Goal: Task Accomplishment & Management: Manage account settings

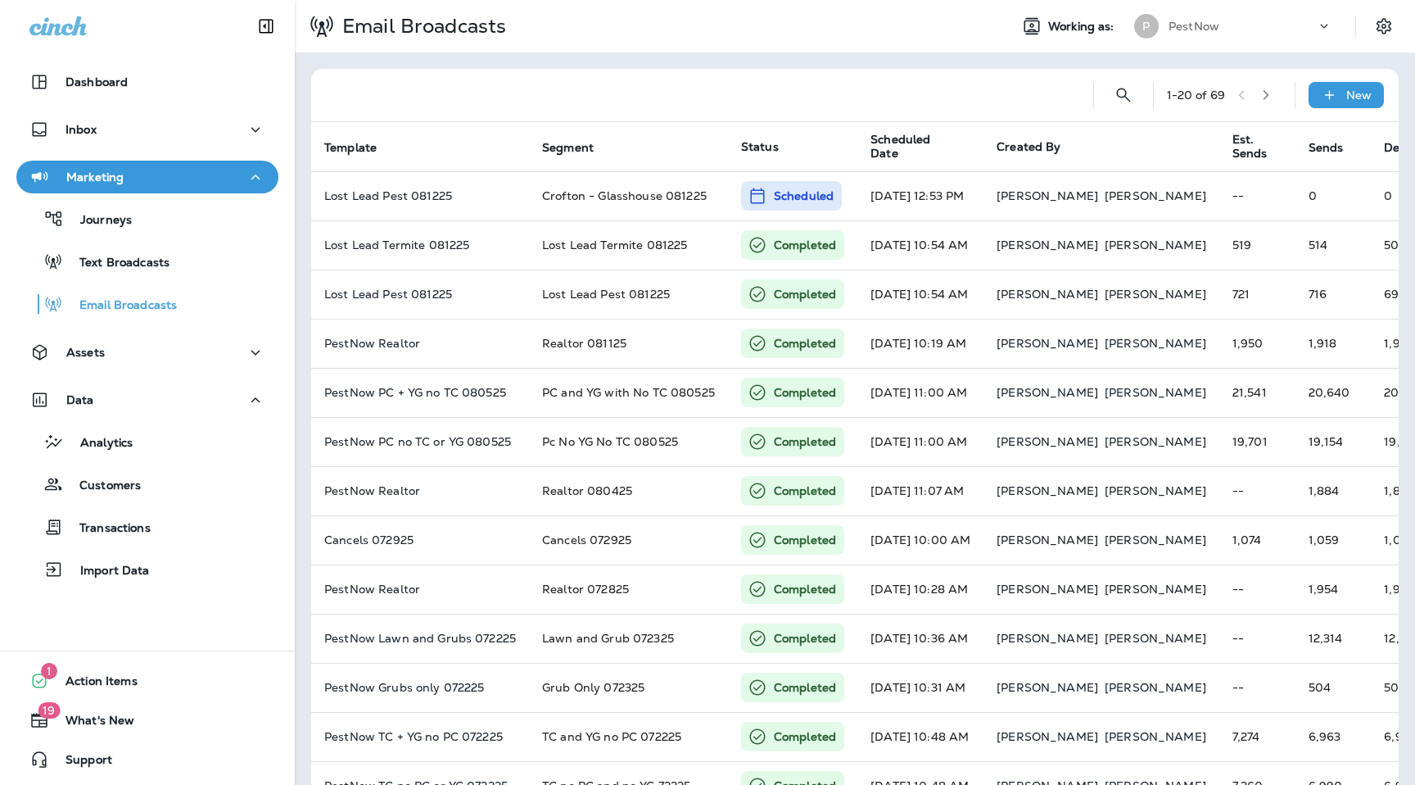
click at [1194, 30] on p "PestNow" at bounding box center [1194, 26] width 51 height 13
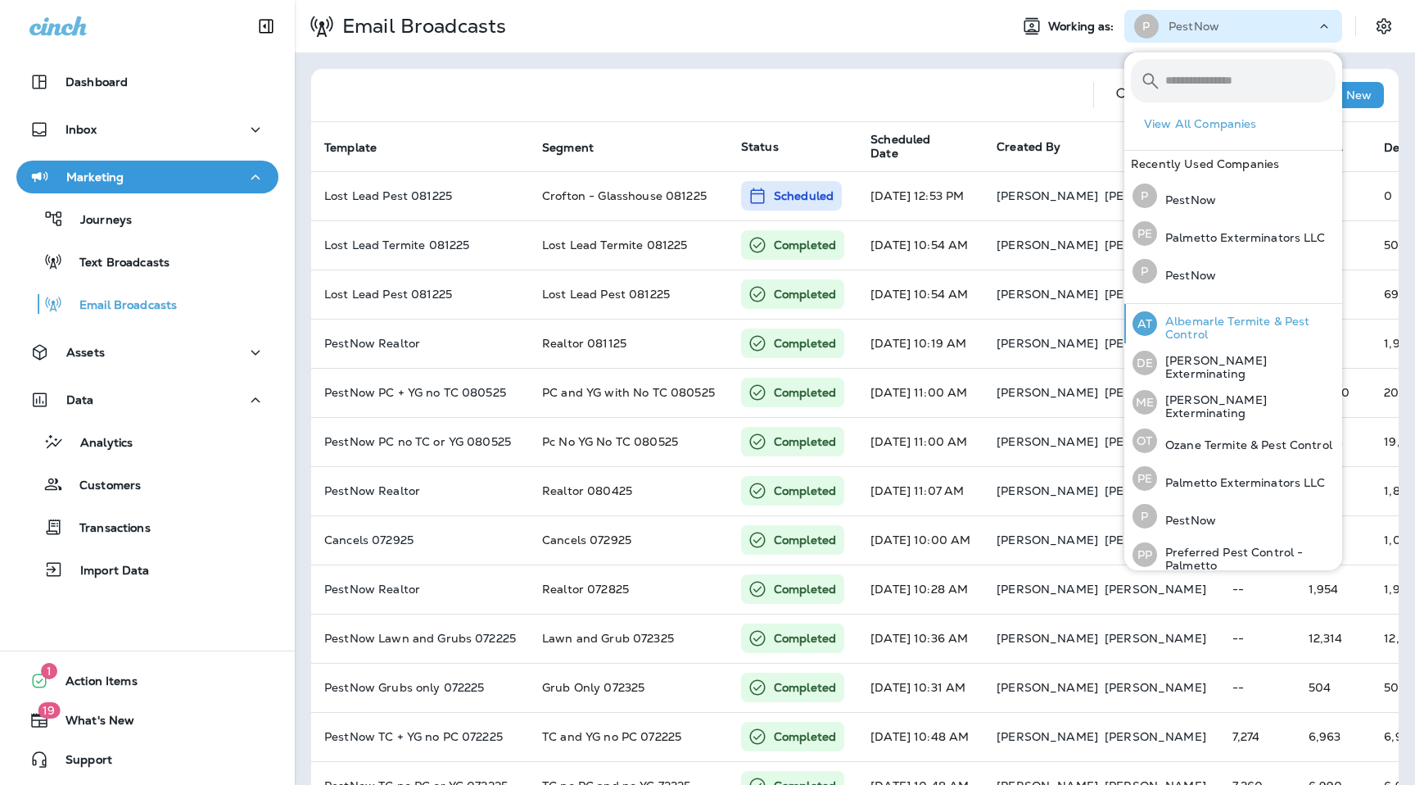
click at [1202, 315] on p "Albemarle Termite & Pest Control" at bounding box center [1246, 328] width 179 height 26
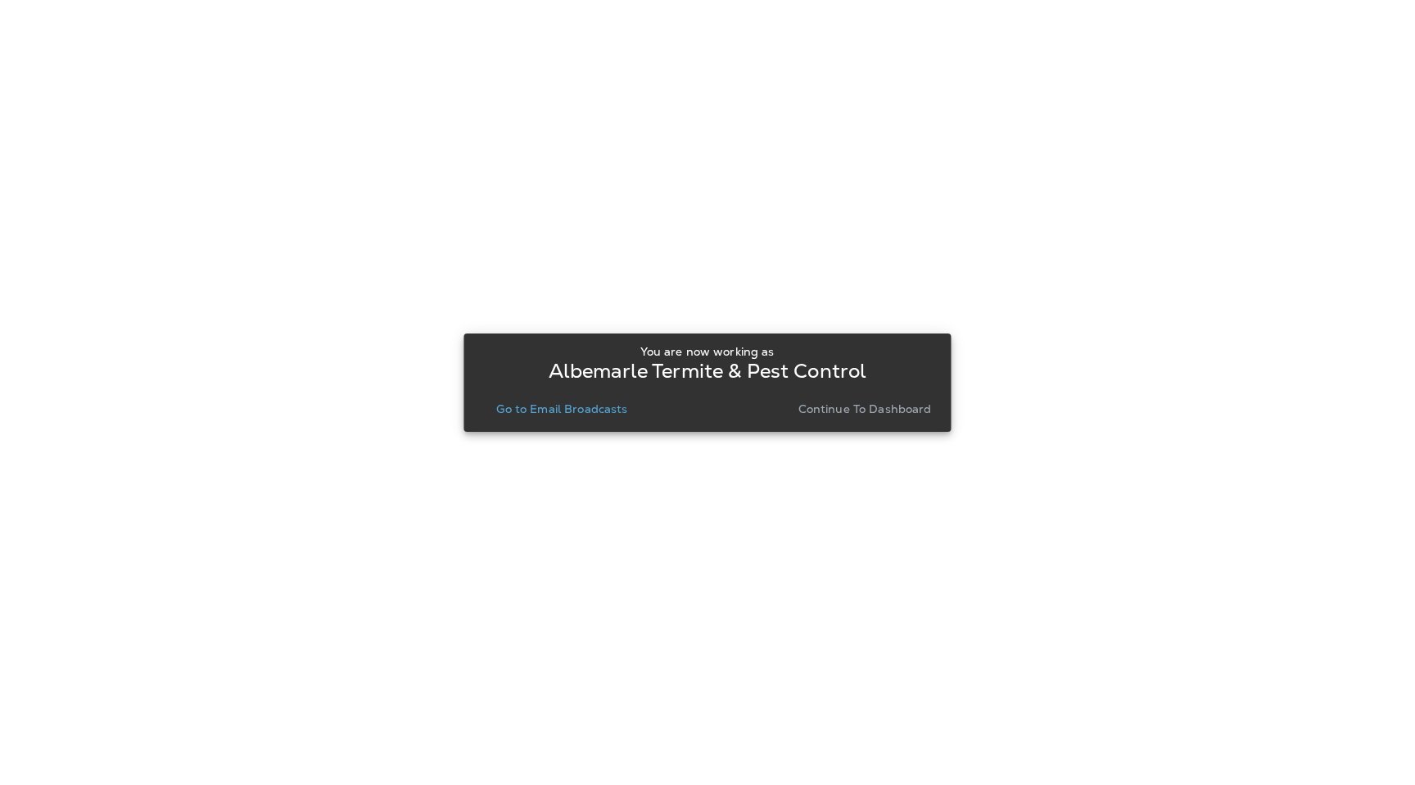
click at [557, 418] on button "Go to Email Broadcasts" at bounding box center [562, 408] width 144 height 23
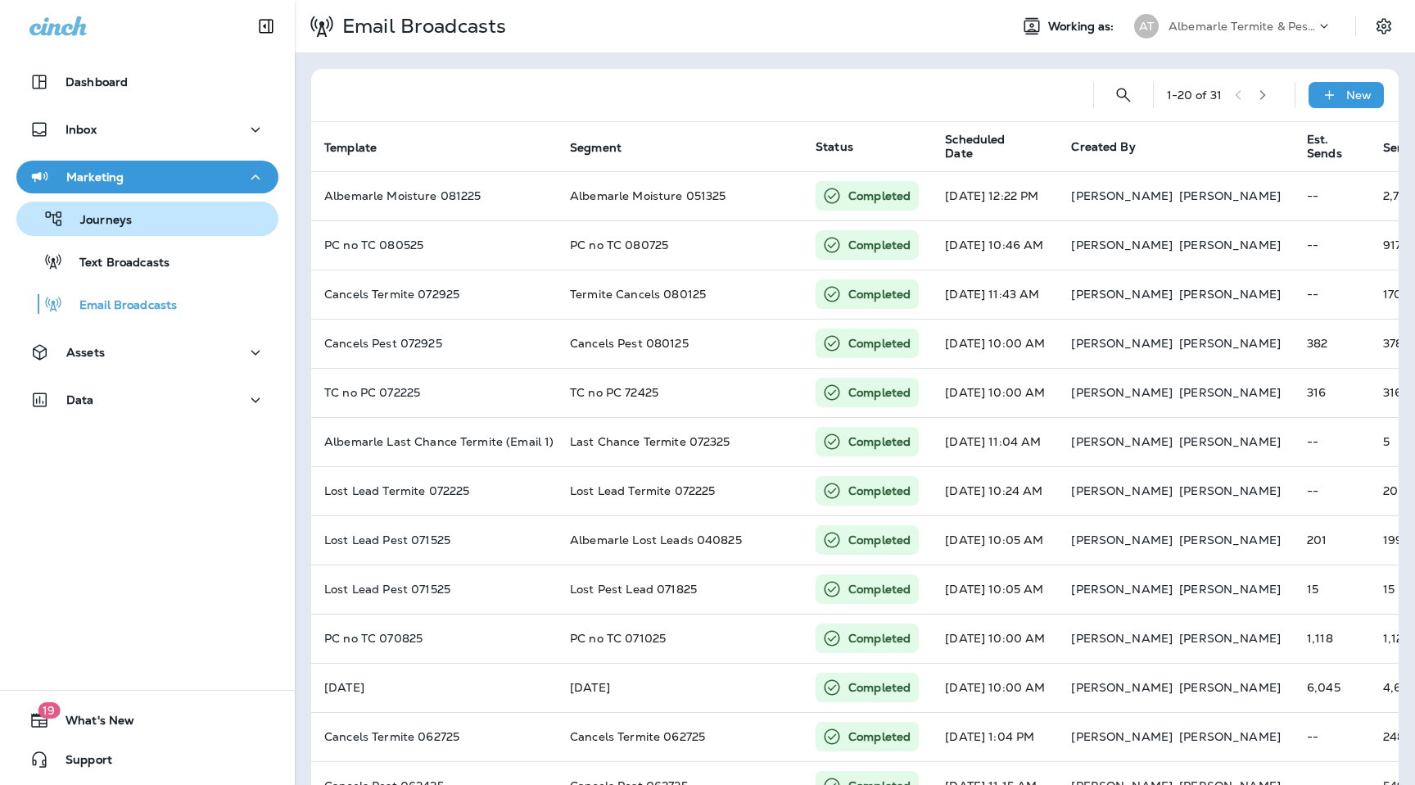
click at [163, 229] on div "Journeys" at bounding box center [147, 218] width 249 height 25
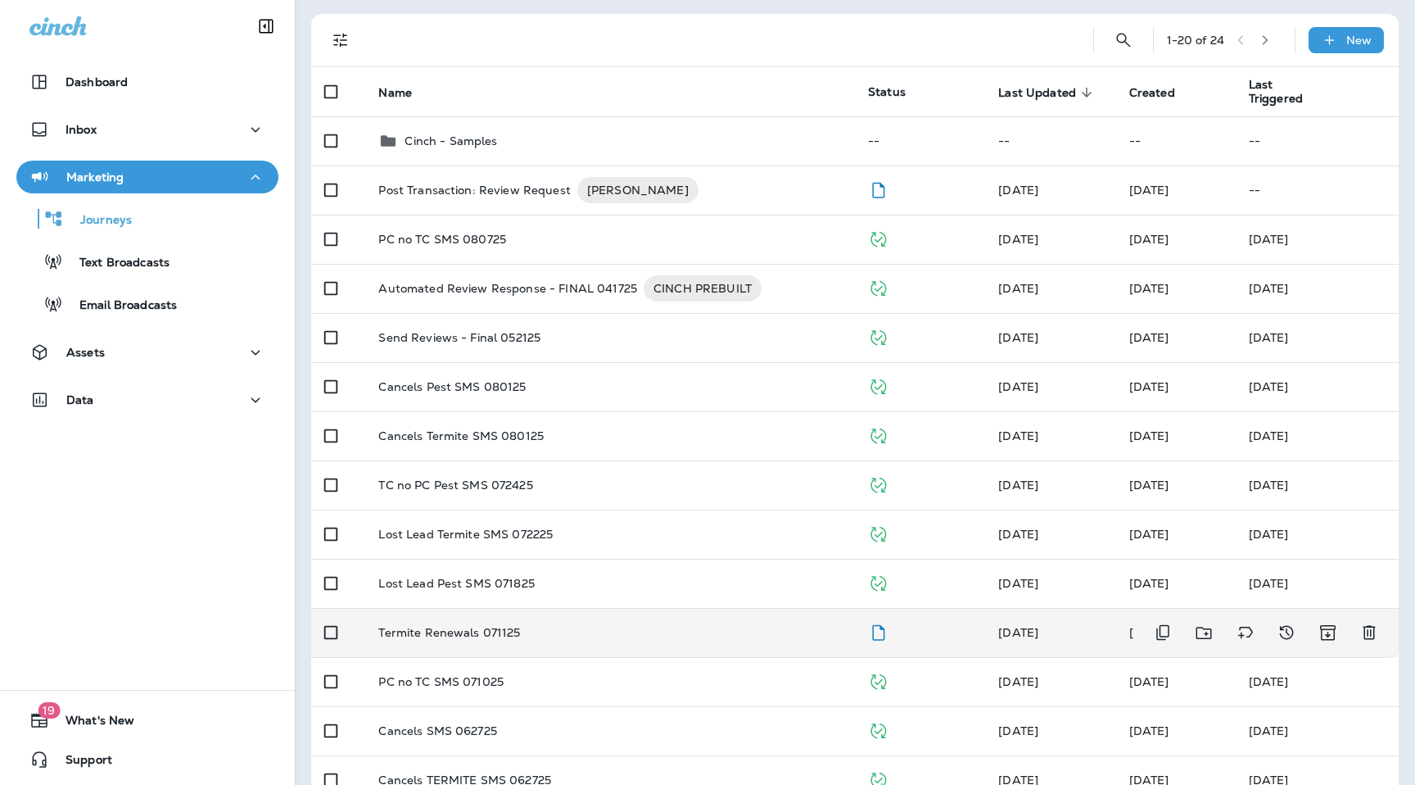
scroll to position [118, 0]
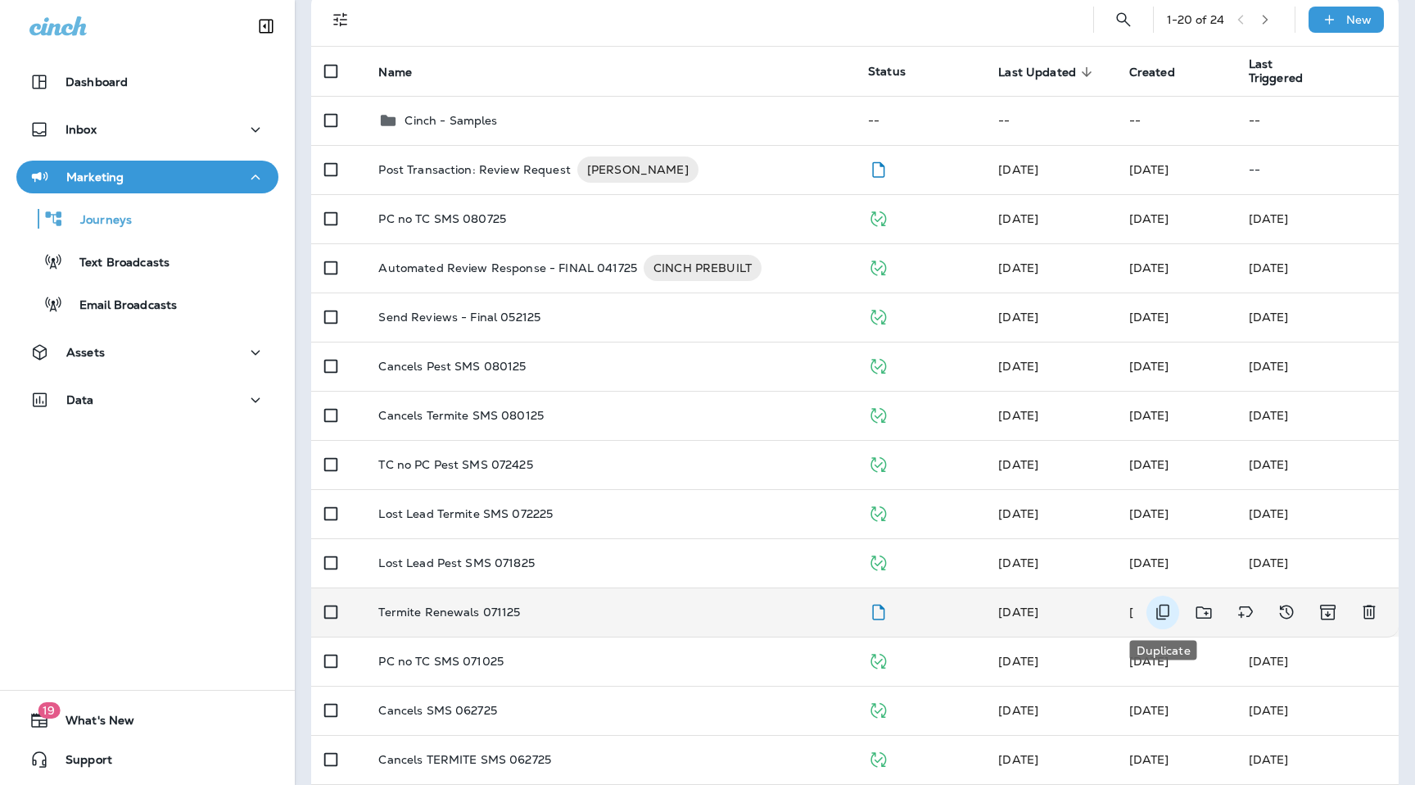
click at [1161, 612] on icon "Duplicate" at bounding box center [1163, 612] width 20 height 20
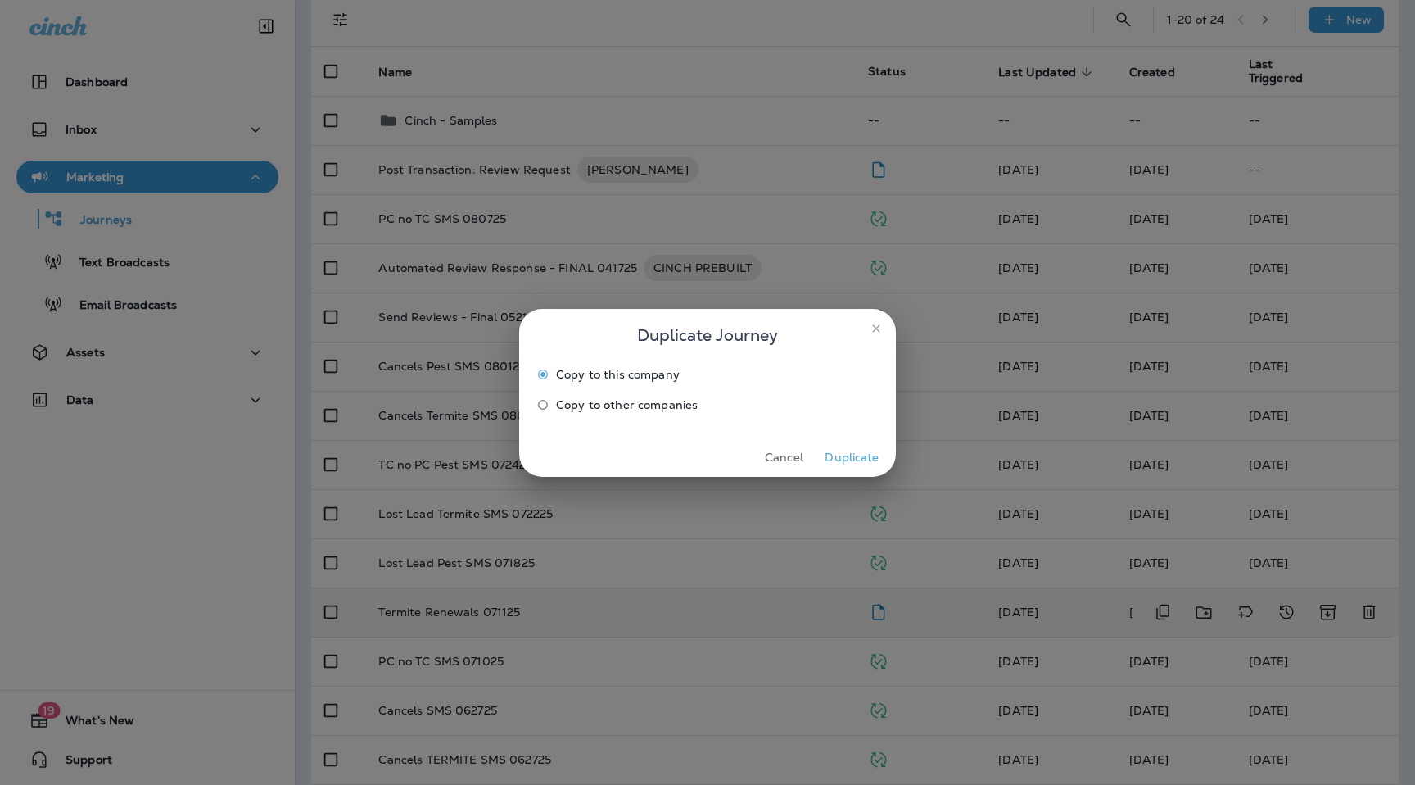
click at [627, 394] on label "Copy to other companies" at bounding box center [696, 404] width 333 height 26
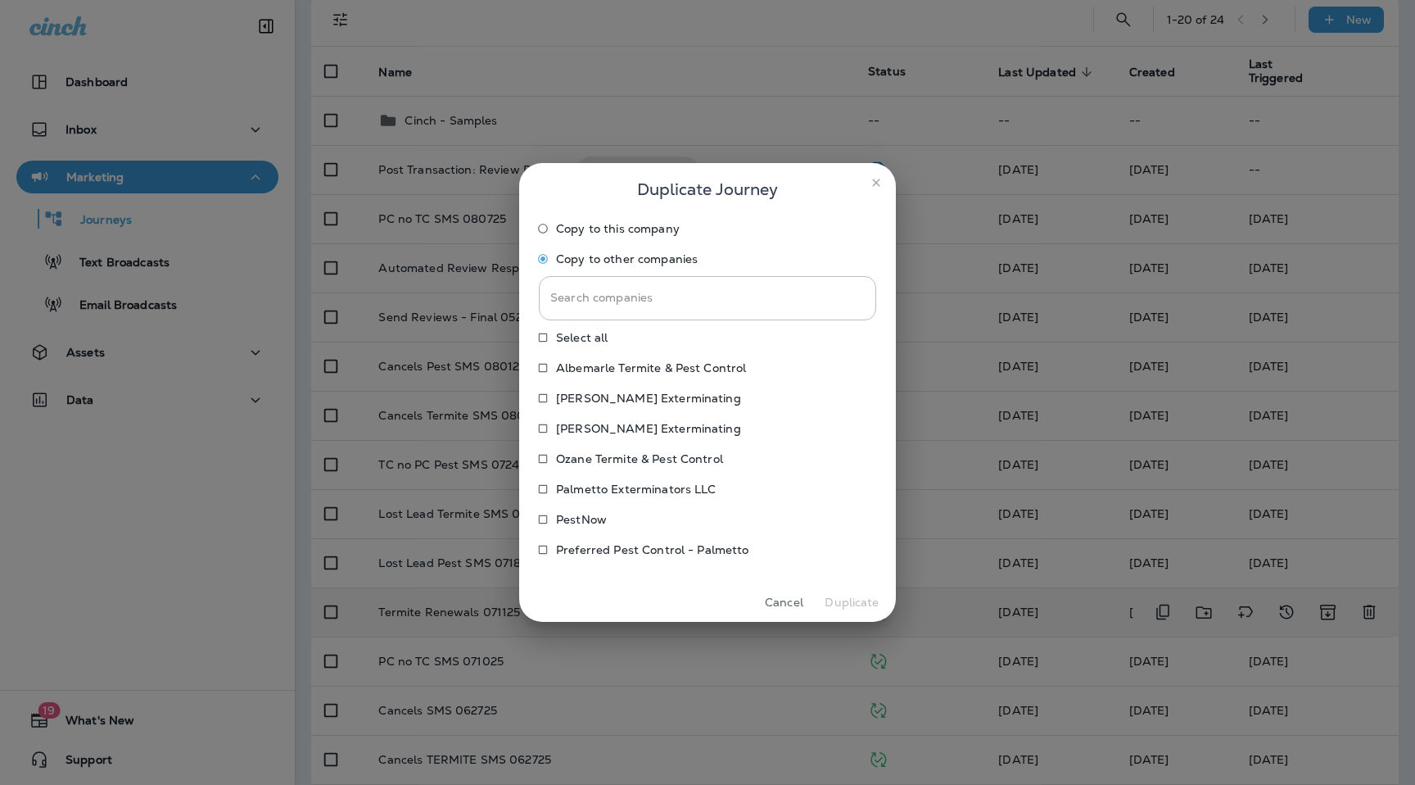
click at [563, 459] on p "Ozane Termite & Pest Control" at bounding box center [639, 458] width 167 height 13
click at [865, 605] on button "Duplicate" at bounding box center [851, 602] width 61 height 25
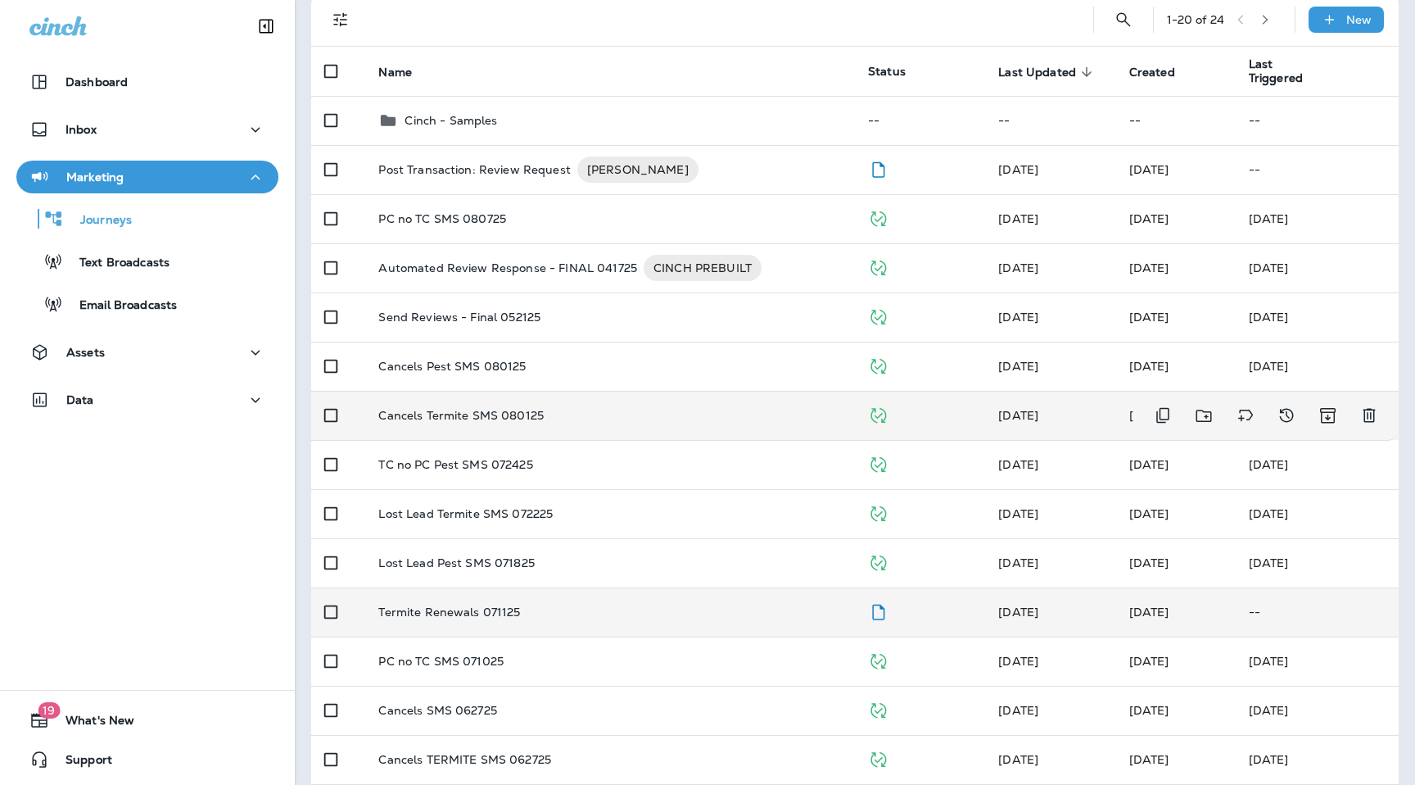
scroll to position [0, 0]
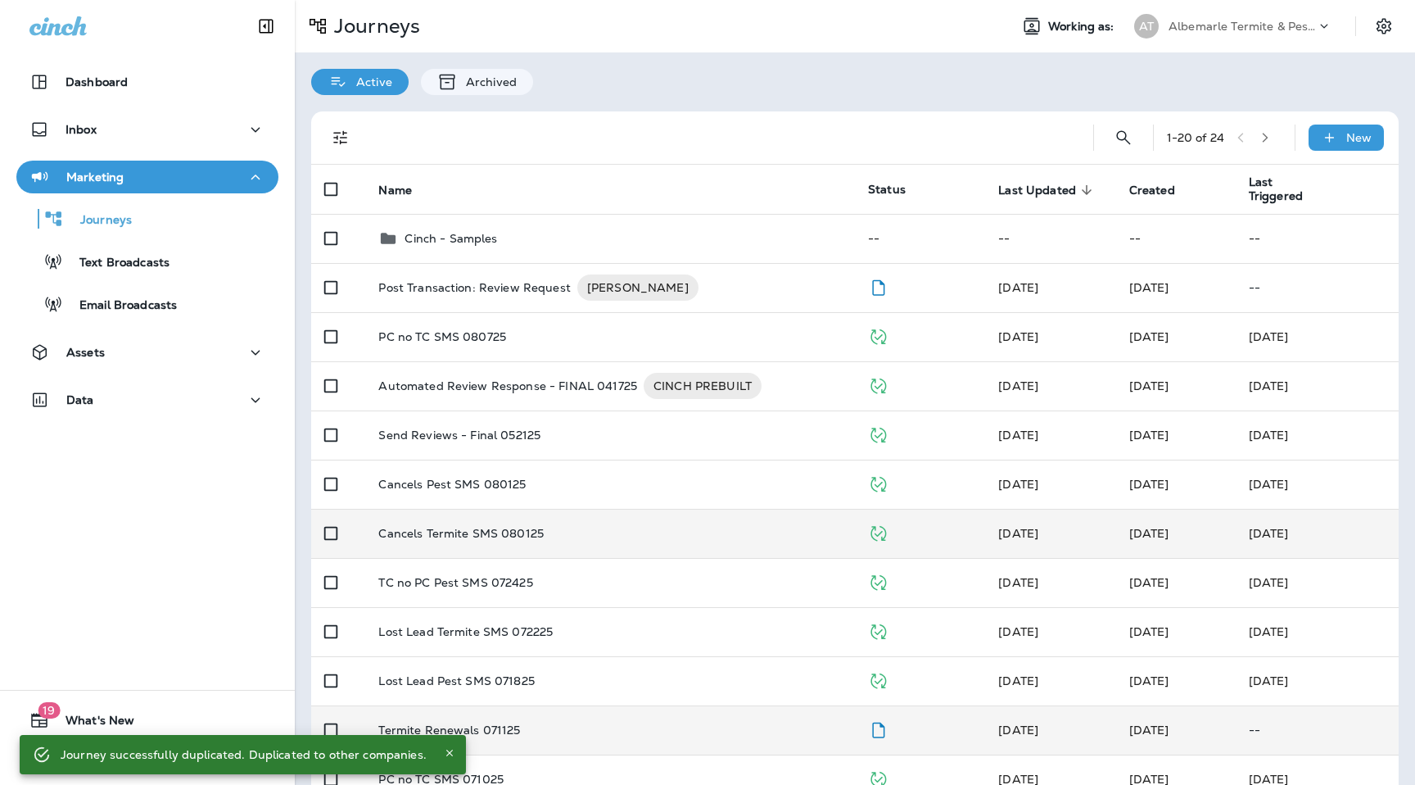
click at [1276, 15] on div "Albemarle Termite & Pest Control" at bounding box center [1242, 26] width 147 height 25
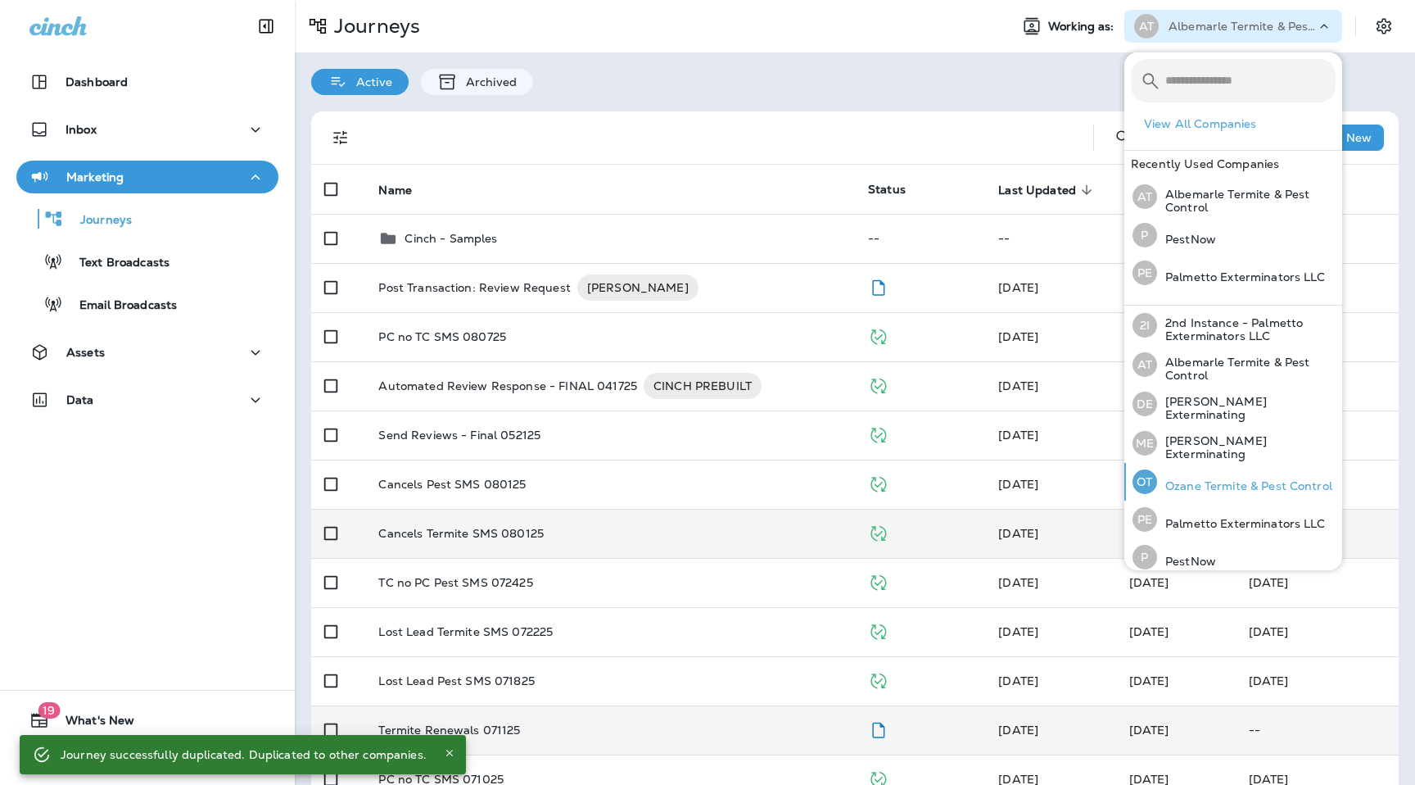
click at [1210, 487] on p "Ozane Termite & Pest Control" at bounding box center [1244, 485] width 175 height 13
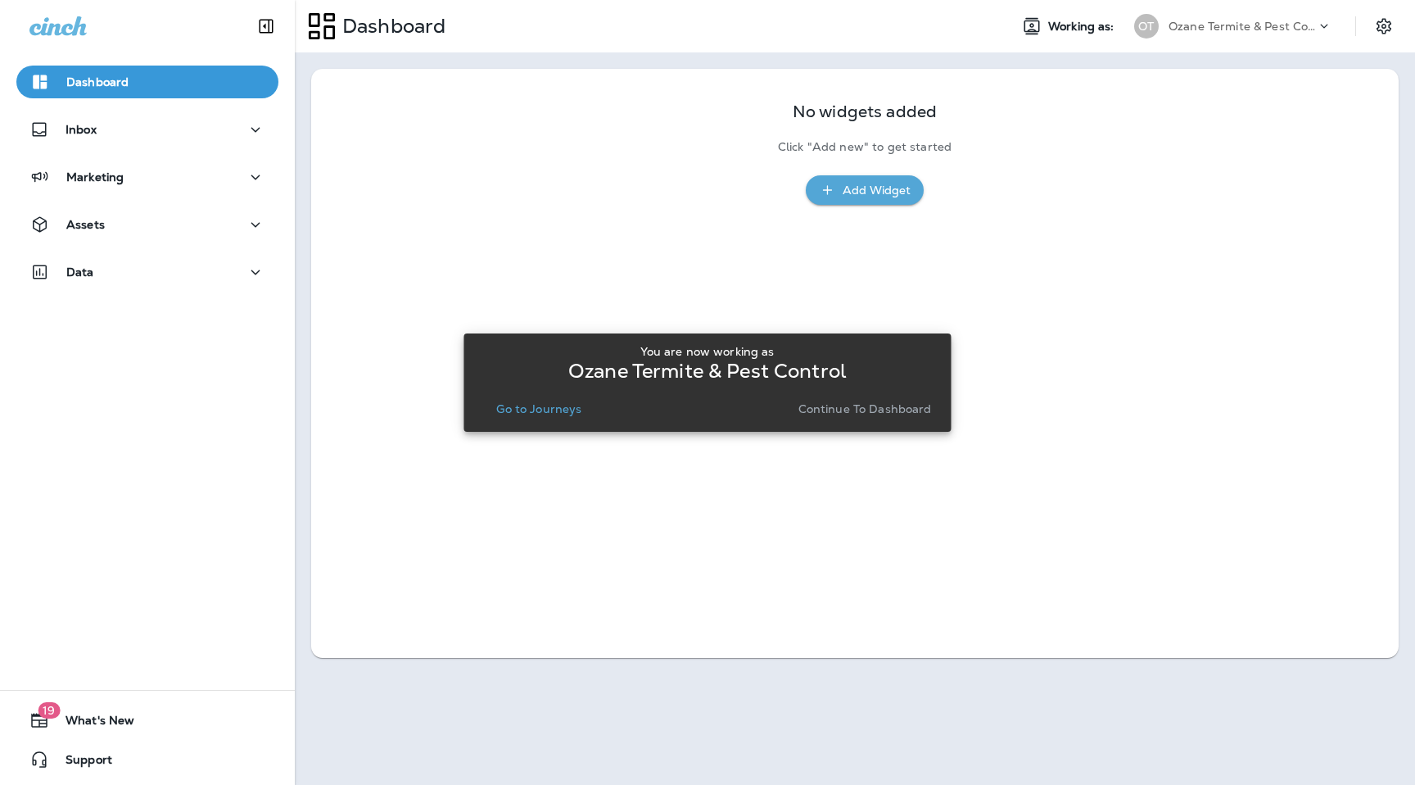
click at [842, 410] on p "Continue to Dashboard" at bounding box center [866, 408] width 134 height 13
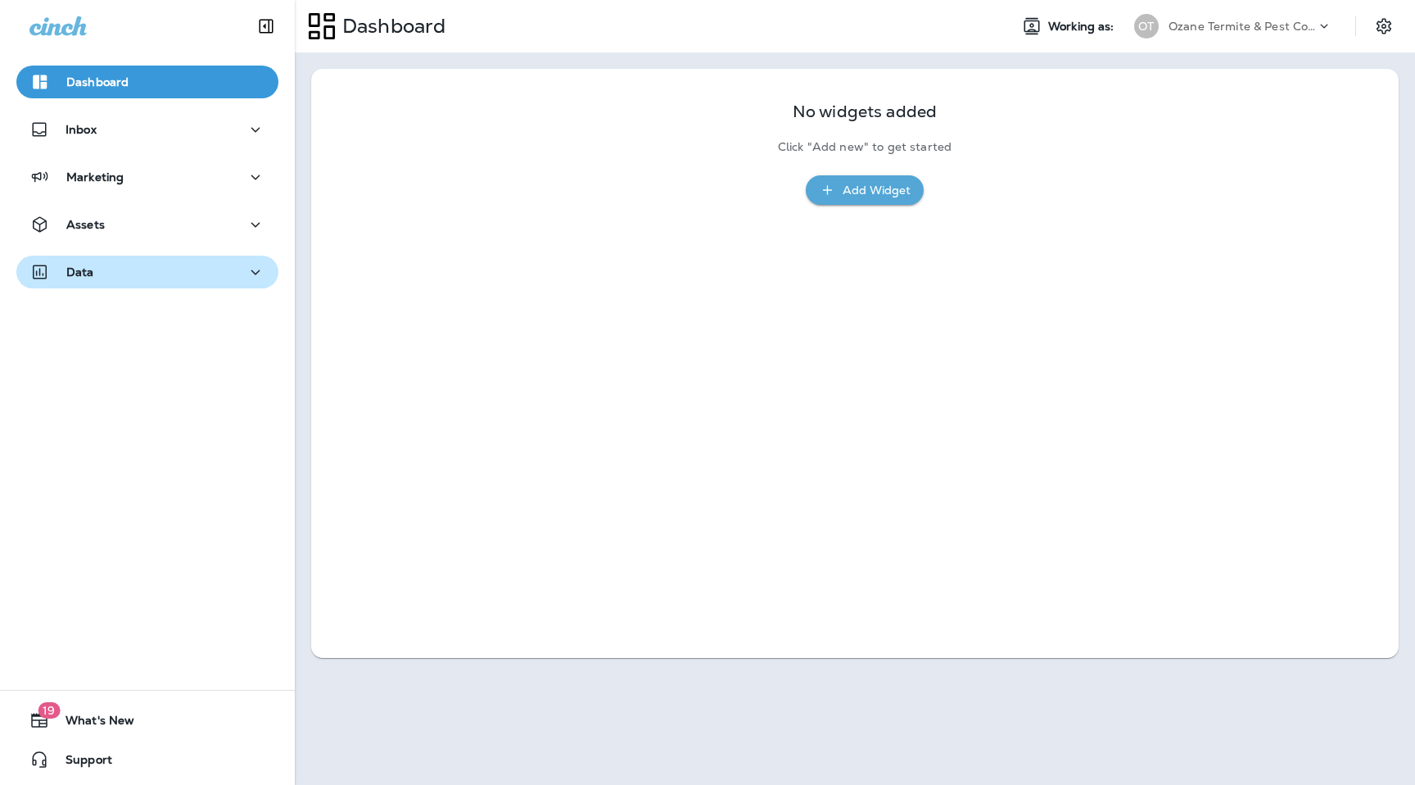
click at [142, 266] on div "Data" at bounding box center [147, 272] width 236 height 20
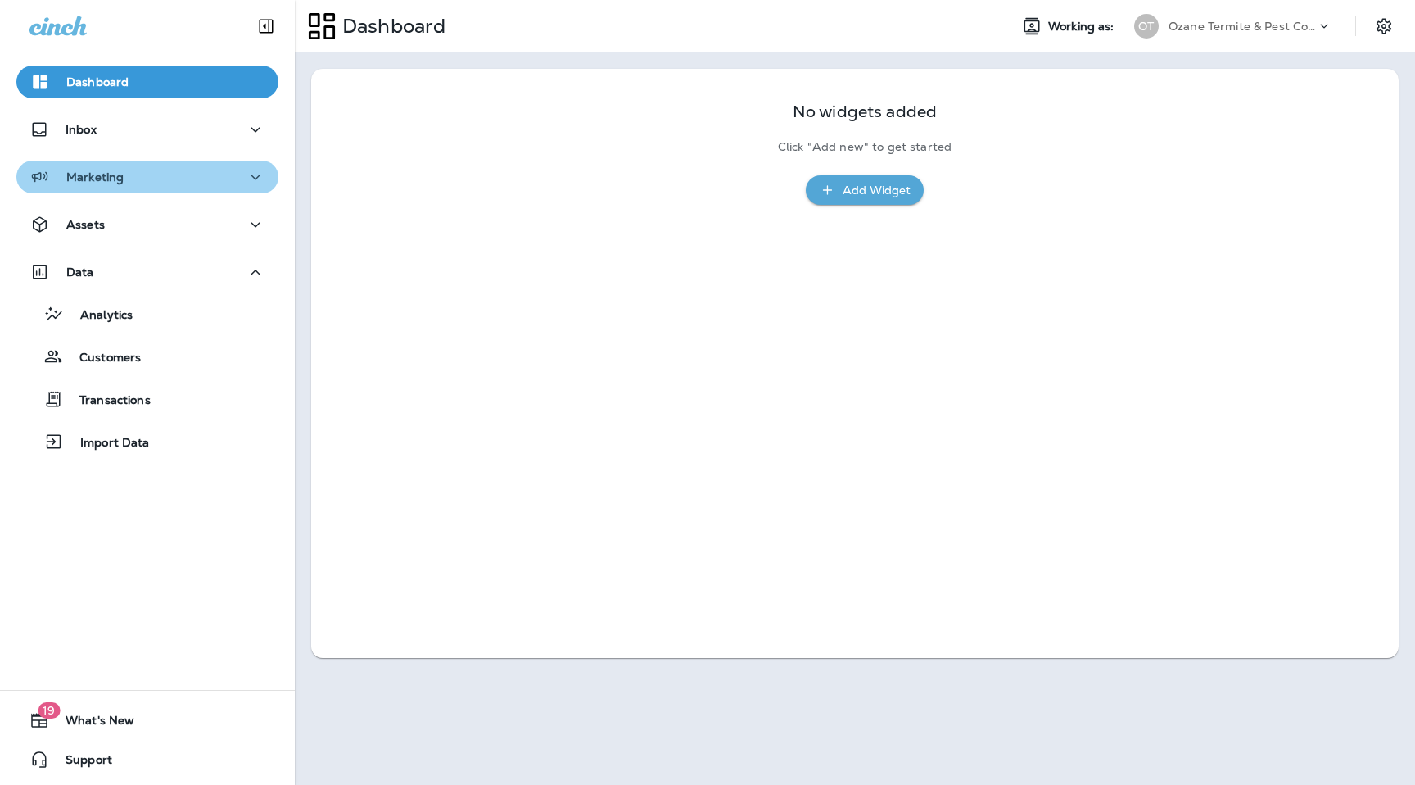
click at [141, 174] on div "Marketing" at bounding box center [147, 177] width 236 height 20
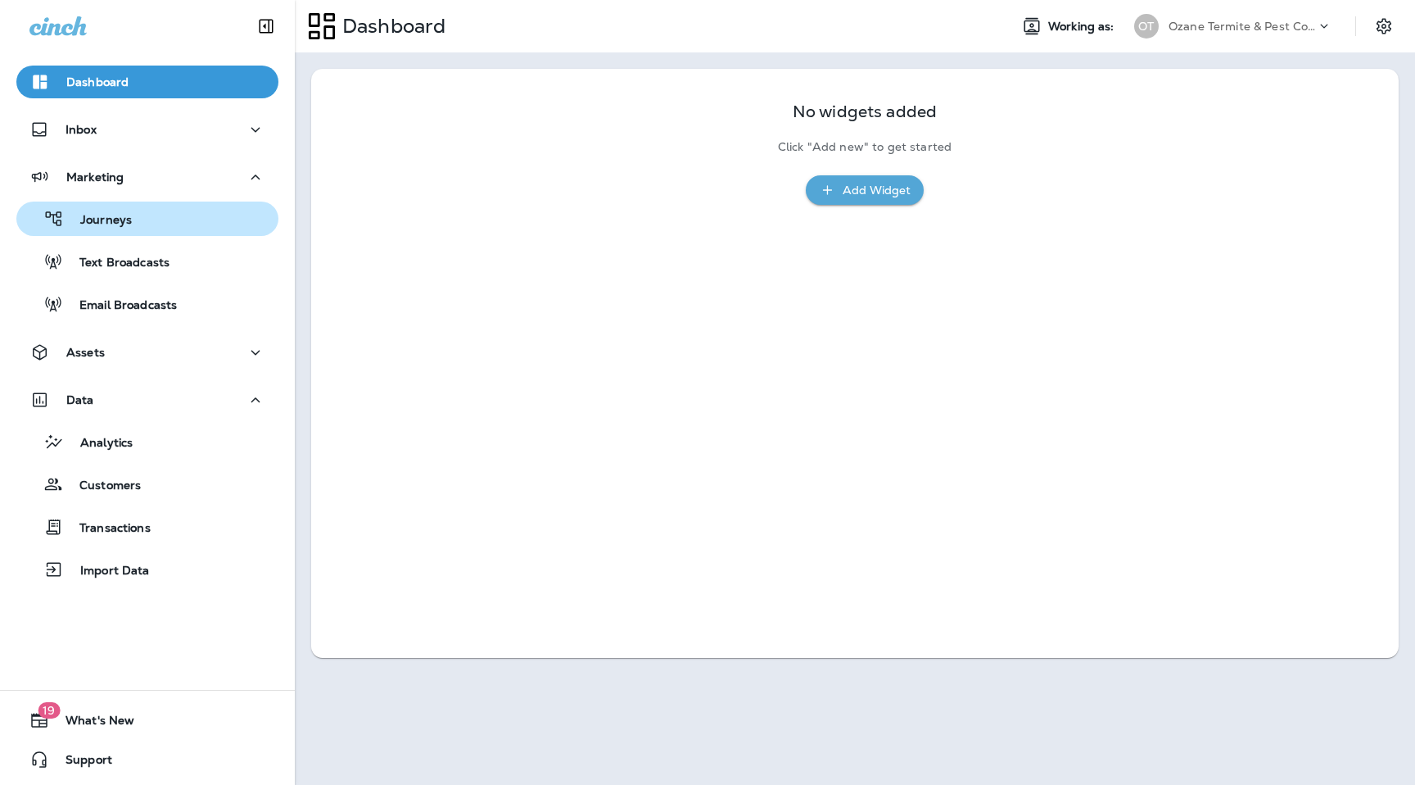
click at [130, 224] on div "Journeys" at bounding box center [147, 218] width 249 height 25
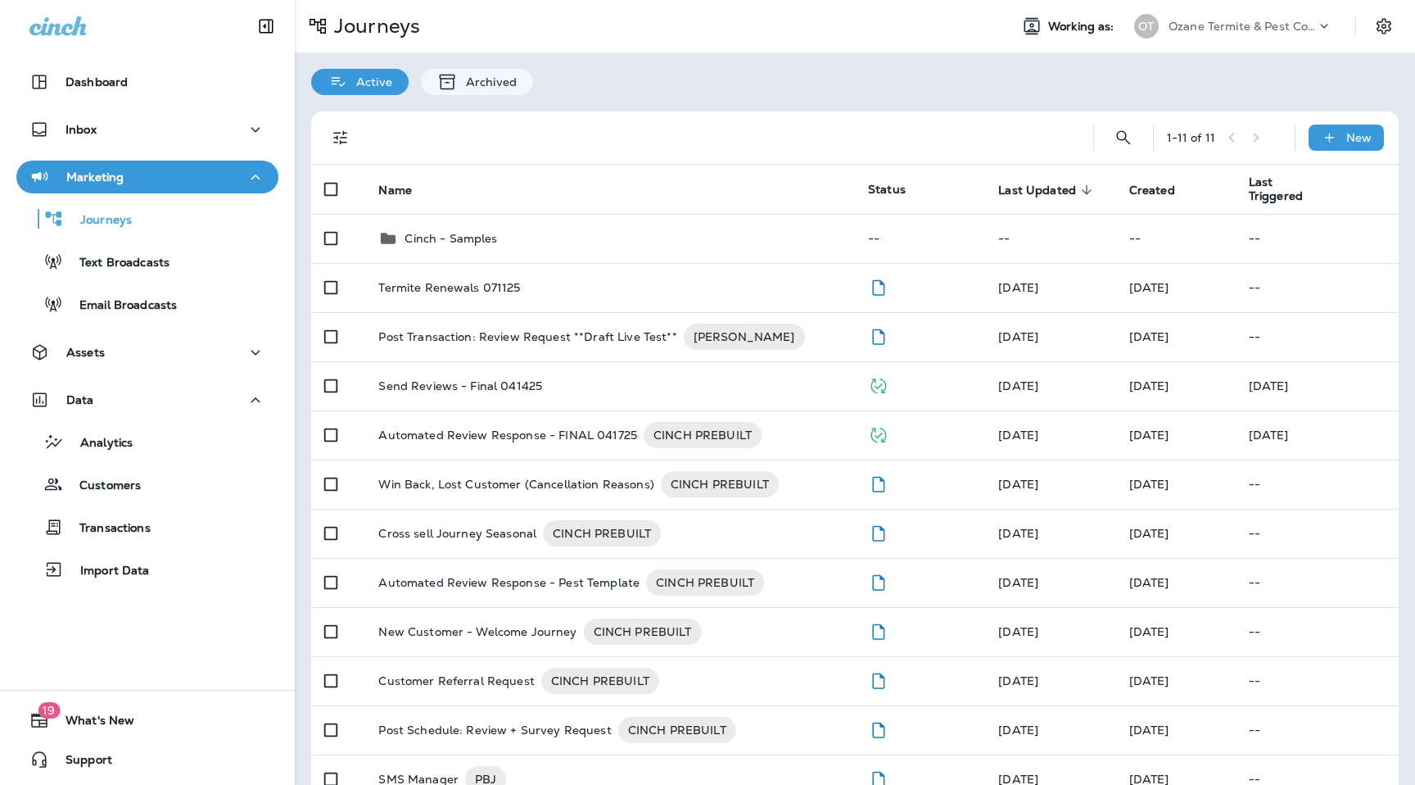
click at [1252, 25] on p "Ozane Termite & Pest Control" at bounding box center [1242, 26] width 147 height 13
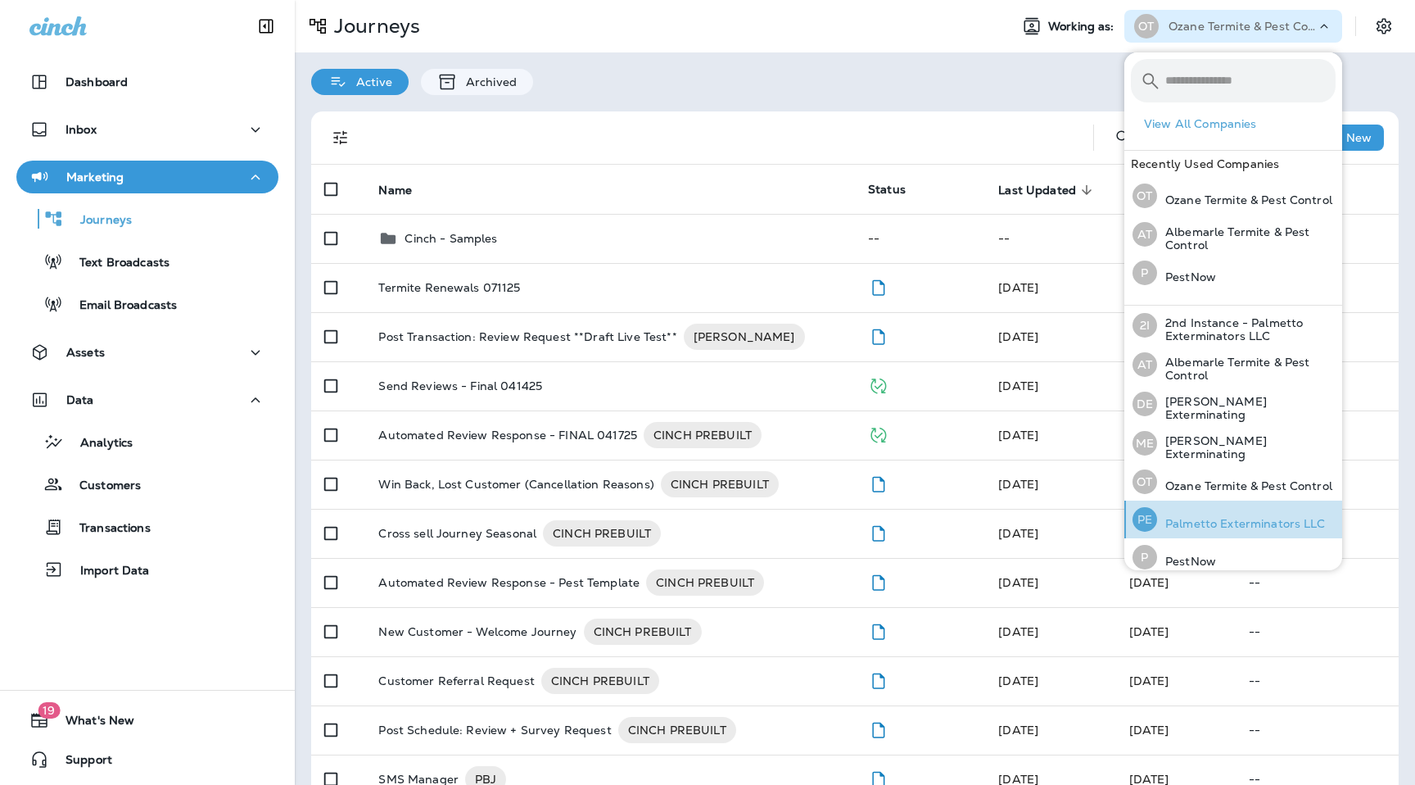
click at [1213, 524] on p "Palmetto Exterminators LLC" at bounding box center [1241, 523] width 169 height 13
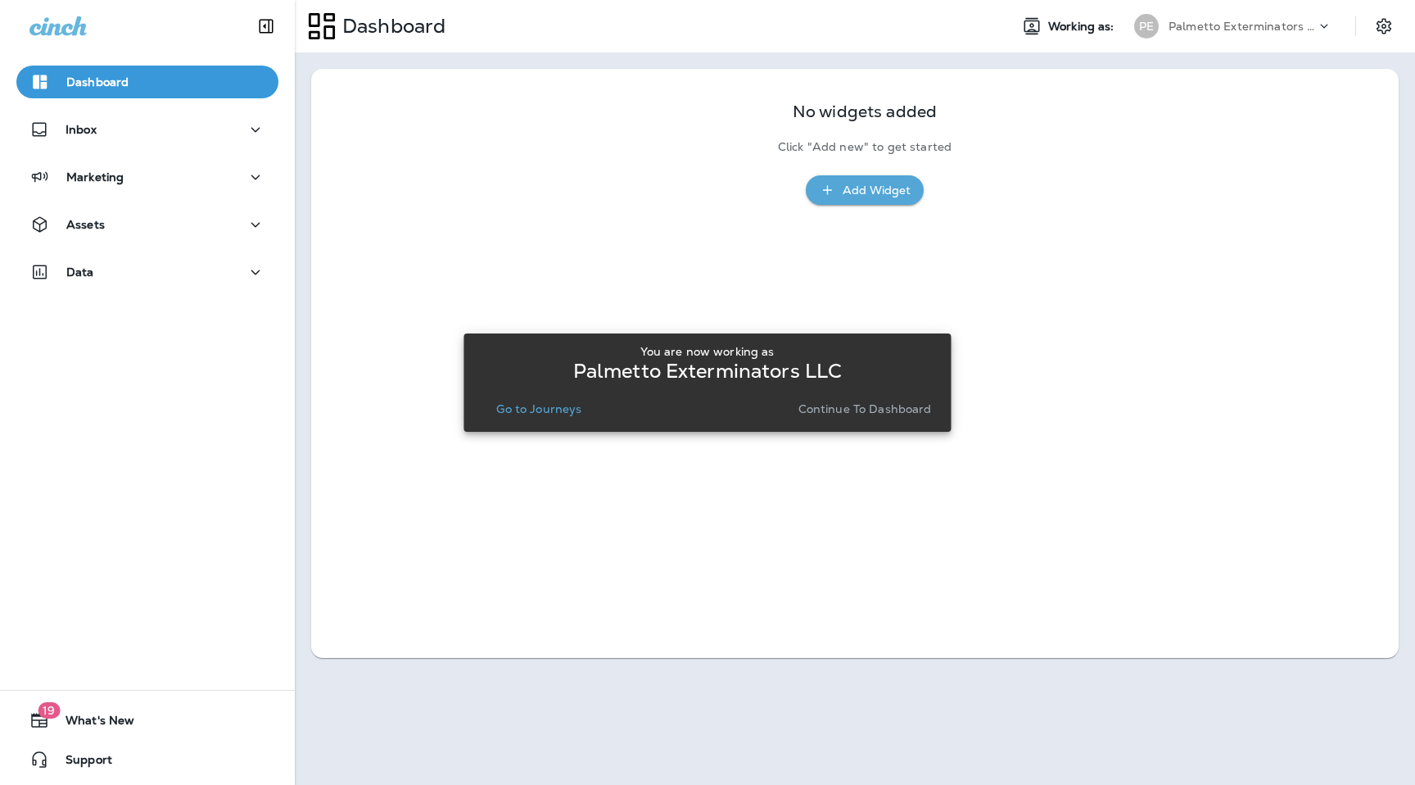
click at [537, 390] on div "You are now working as Palmetto Exterminators LLC Go to Journeys Continue to Da…" at bounding box center [707, 382] width 461 height 75
click at [528, 411] on p "Go to Journeys" at bounding box center [538, 408] width 85 height 13
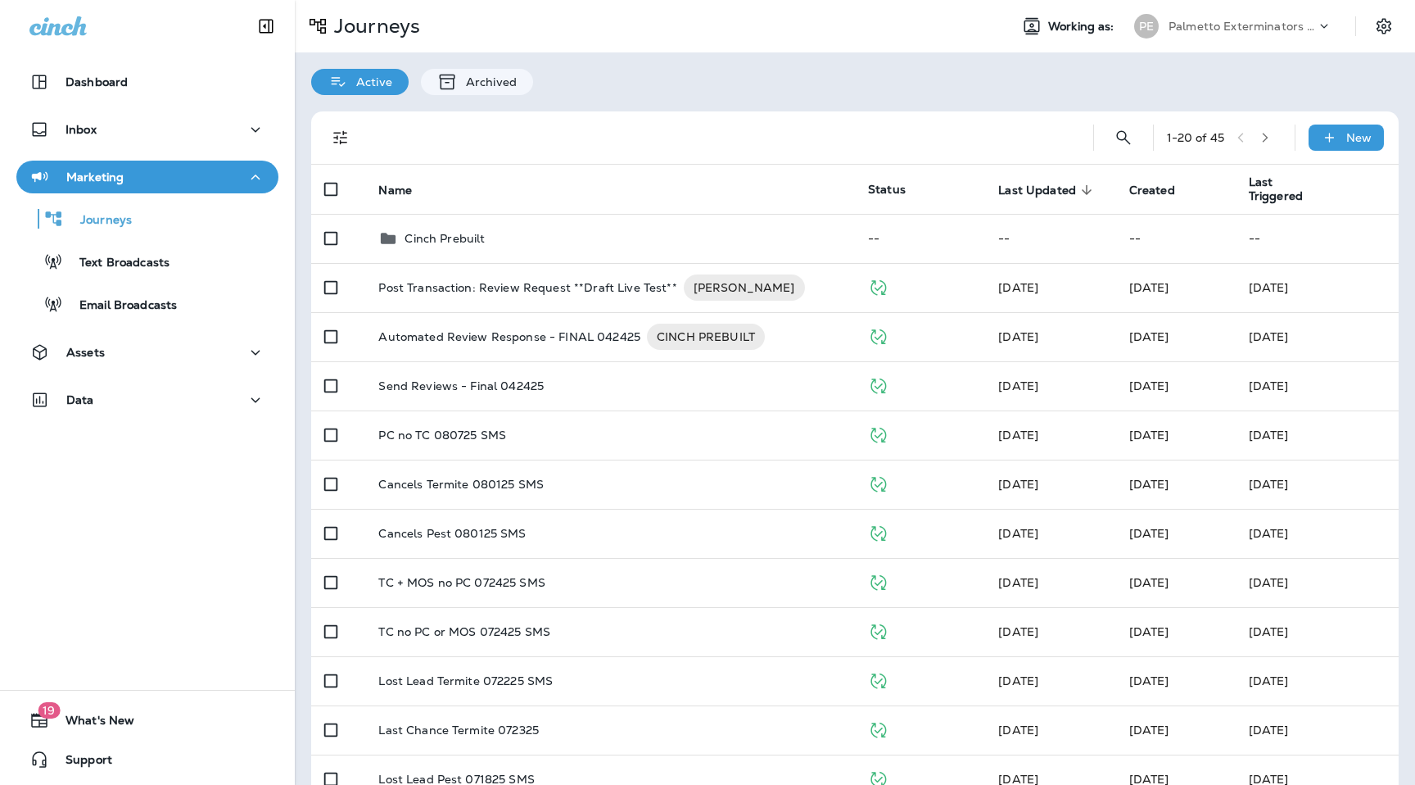
click at [1182, 21] on p "Palmetto Exterminators LLC" at bounding box center [1242, 26] width 147 height 13
